Goal: Share content: Share content

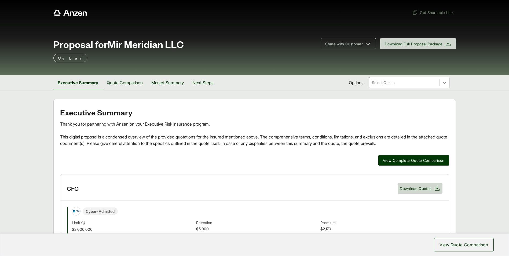
drag, startPoint x: 225, startPoint y: 0, endPoint x: 240, endPoint y: 114, distance: 115.5
click at [240, 114] on h2 "Executive Summary" at bounding box center [254, 112] width 389 height 9
click at [358, 48] on button "Share with Customer" at bounding box center [347, 43] width 55 height 11
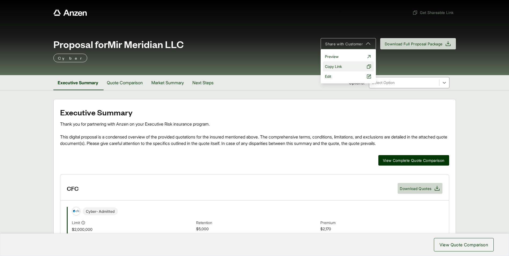
click at [339, 67] on button "Copy Link" at bounding box center [348, 66] width 51 height 10
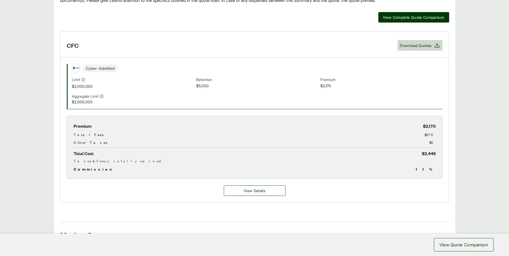
scroll to position [188, 0]
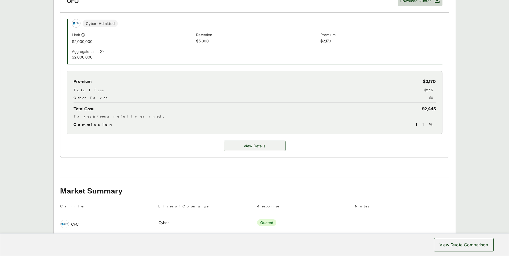
click at [255, 144] on span "View Details" at bounding box center [254, 146] width 22 height 6
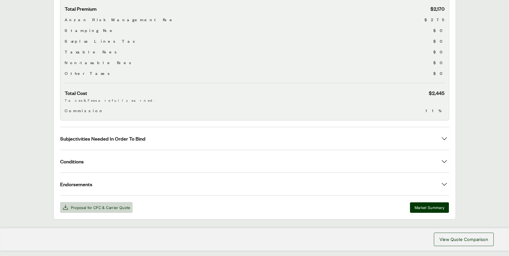
scroll to position [204, 0]
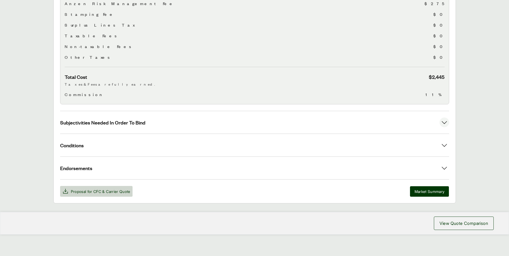
click at [198, 121] on button "Subjectivities Needed In Order To Bind" at bounding box center [254, 122] width 389 height 23
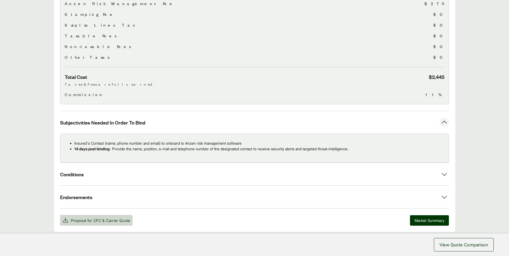
scroll to position [233, 0]
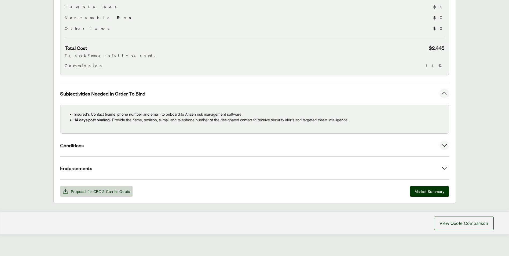
click at [193, 143] on button "Conditions" at bounding box center [254, 145] width 389 height 23
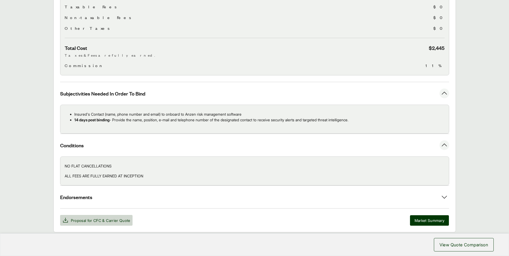
scroll to position [262, 0]
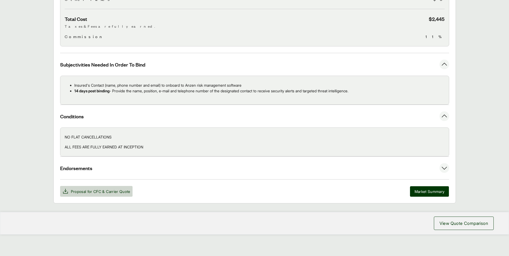
click at [183, 170] on button "Endorsements" at bounding box center [254, 168] width 389 height 23
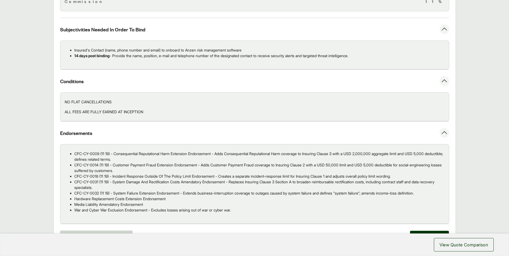
scroll to position [341, 0]
